Goal: Task Accomplishment & Management: Manage account settings

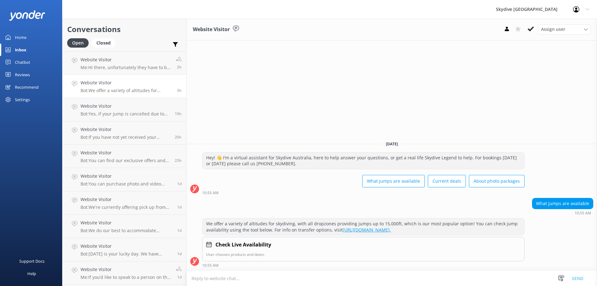
click at [578, 9] on icon at bounding box center [576, 9] width 6 height 6
click at [560, 41] on link "Logout" at bounding box center [566, 42] width 62 height 16
